Goal: Transaction & Acquisition: Download file/media

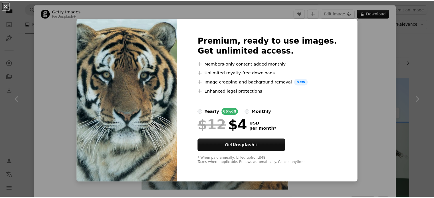
scroll to position [848, 0]
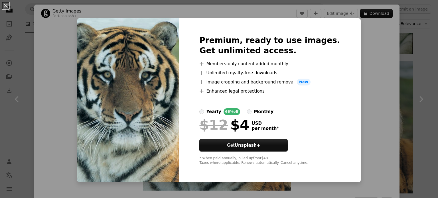
click at [361, 82] on div "An X shape Premium, ready to use images. Get unlimited access. A plus sign Memb…" at bounding box center [219, 99] width 438 height 198
click at [361, 82] on div "Zoom in" at bounding box center [216, 107] width 365 height 171
click at [6, 7] on button "An X shape" at bounding box center [5, 5] width 7 height 7
click at [6, 7] on icon "Unsplash logo Unsplash Home" at bounding box center [8, 8] width 11 height 11
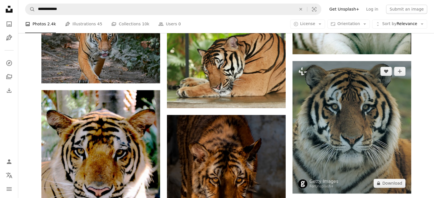
click at [313, 125] on img at bounding box center [351, 127] width 119 height 133
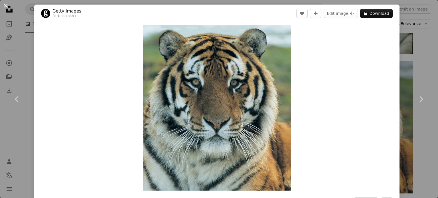
click at [5, 6] on button "An X shape" at bounding box center [5, 5] width 7 height 7
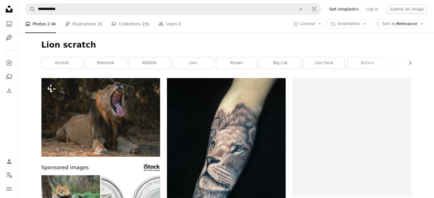
scroll to position [236, 0]
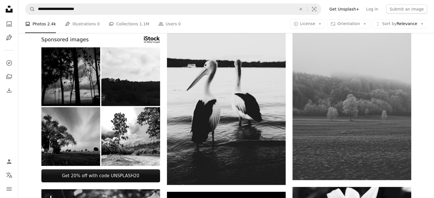
scroll to position [264, 0]
